Goal: Task Accomplishment & Management: Use online tool/utility

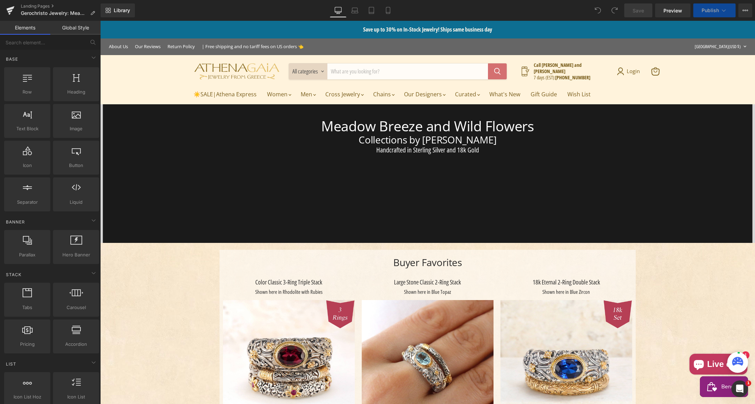
select select "Rhodolite (red)"
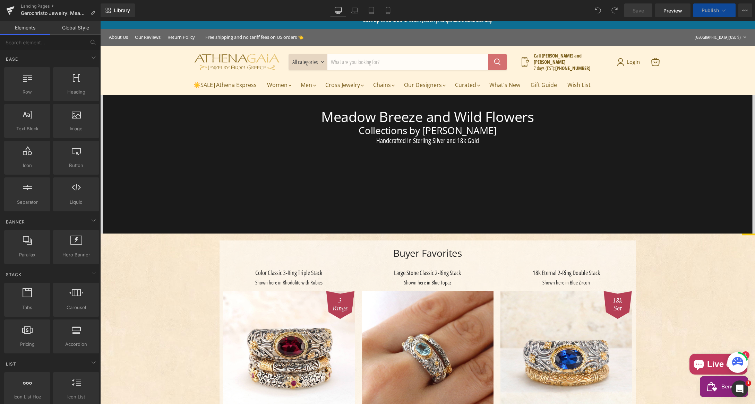
select select "Rhodolite (red)"
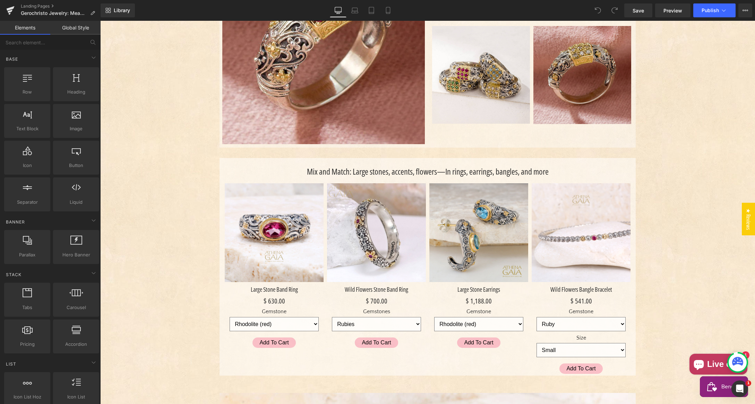
scroll to position [509, 0]
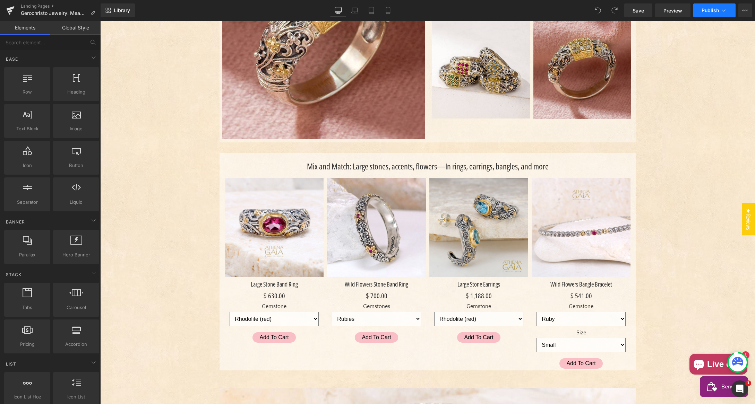
click at [713, 10] on span "Publish" at bounding box center [710, 11] width 17 height 6
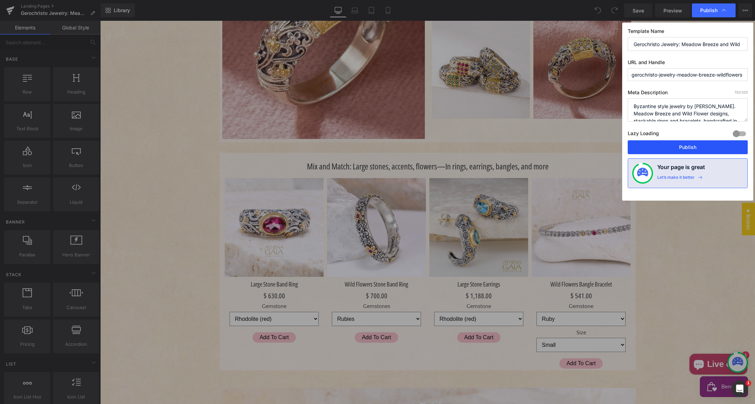
click at [698, 146] on button "Publish" at bounding box center [688, 147] width 120 height 14
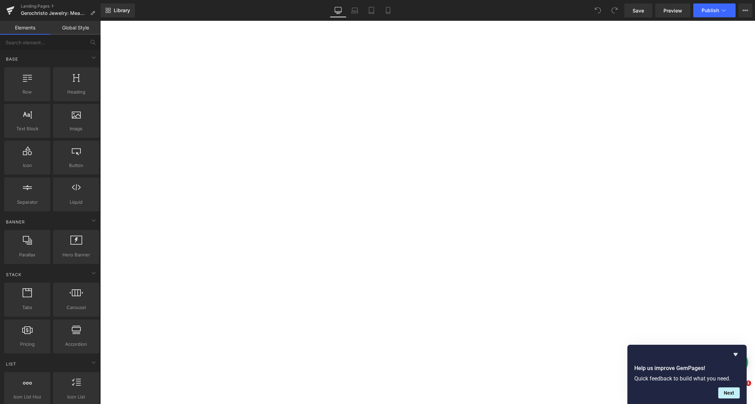
select select "Rhodolite (red)"
